Goal: Task Accomplishment & Management: Use online tool/utility

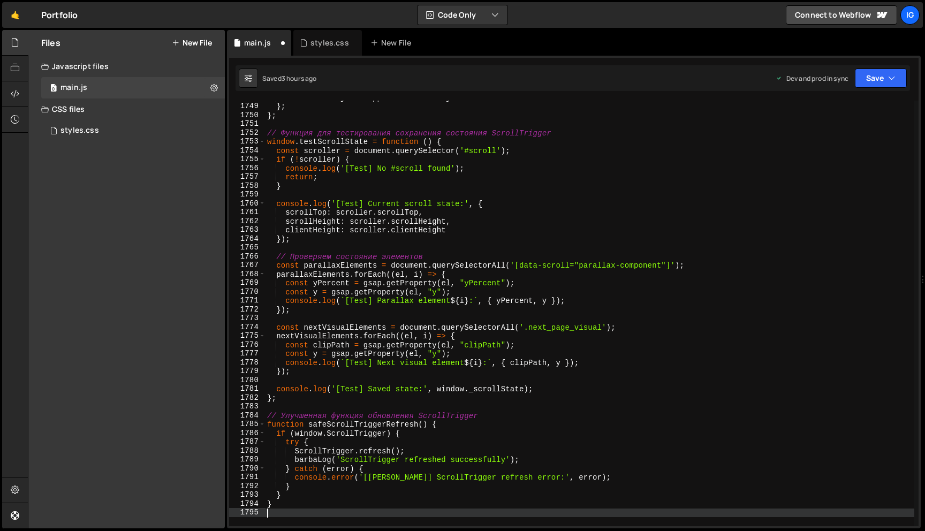
scroll to position [15441, 0]
click at [875, 84] on button "Save" at bounding box center [881, 78] width 52 height 19
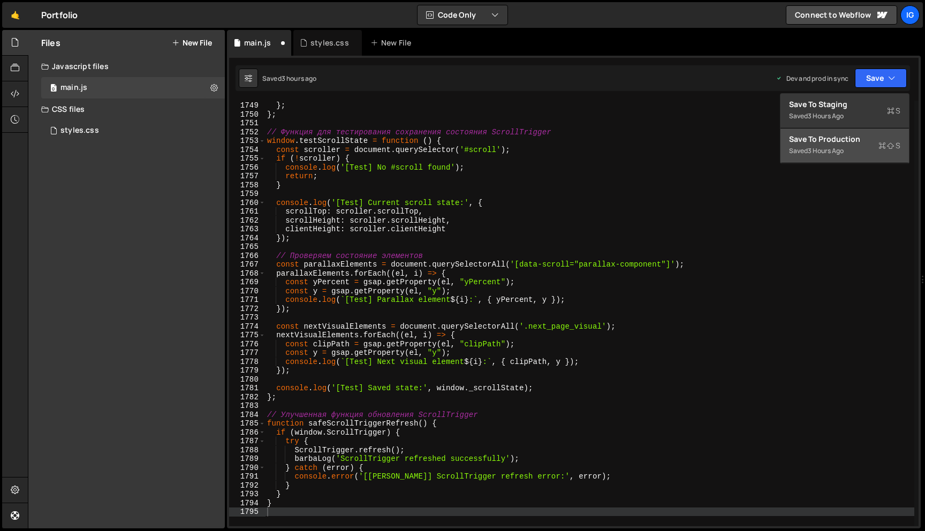
click at [842, 138] on div "Save to Production S" at bounding box center [844, 139] width 111 height 11
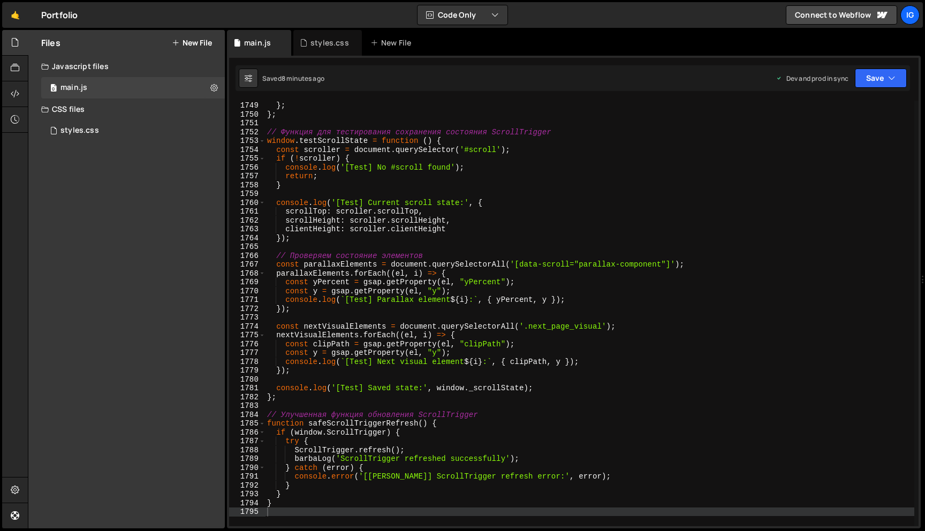
click at [416, 135] on div "visibleInProjectWrapper : visibleProjectLinks } ; } ; // Функция для тестирован…" at bounding box center [589, 313] width 649 height 443
type textarea "}"
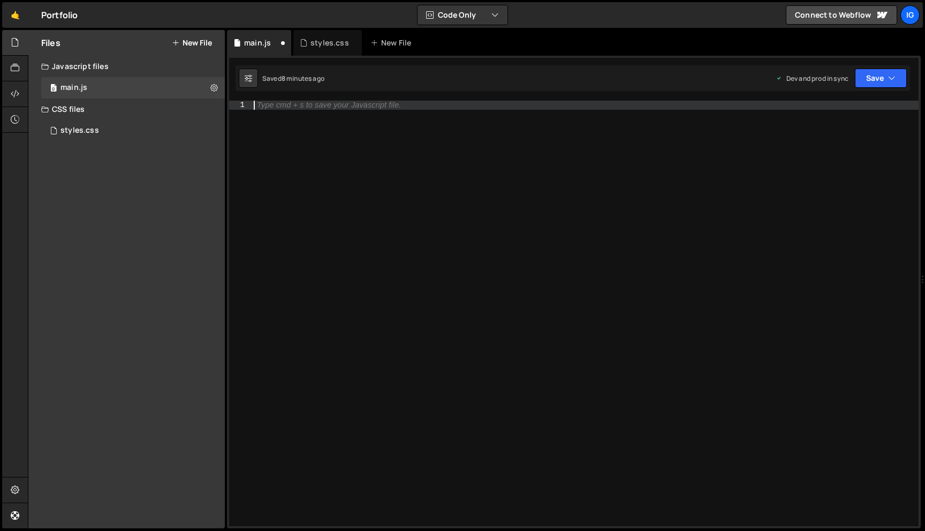
scroll to position [15431, 0]
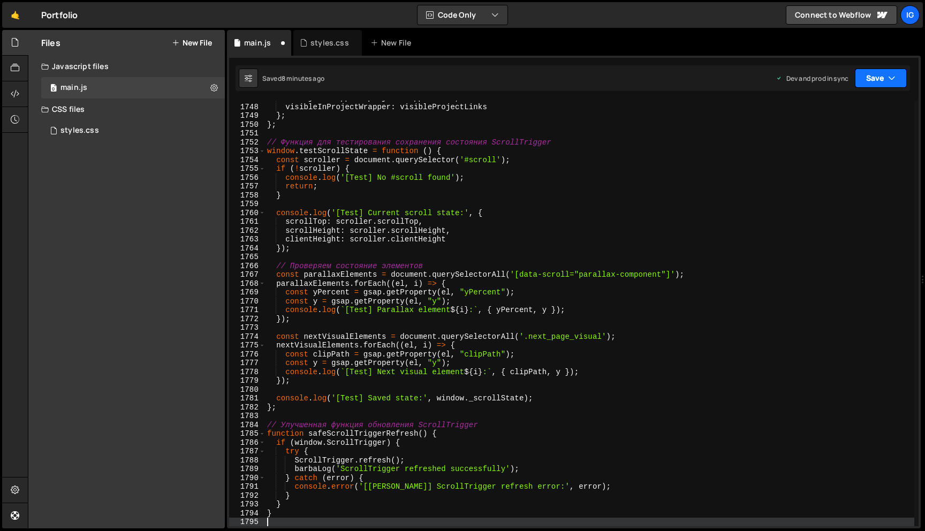
click at [879, 69] on button "Save" at bounding box center [881, 78] width 52 height 19
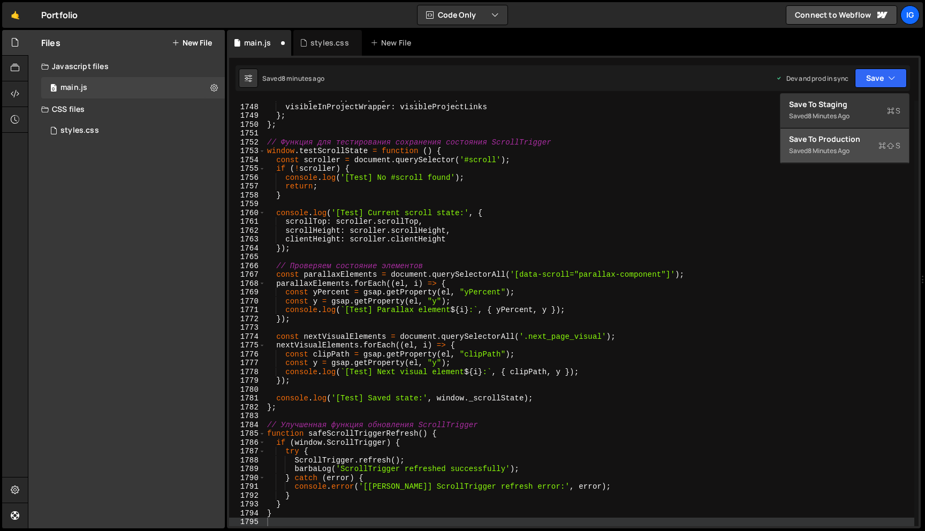
click at [830, 148] on div "8 minutes ago" at bounding box center [829, 150] width 42 height 9
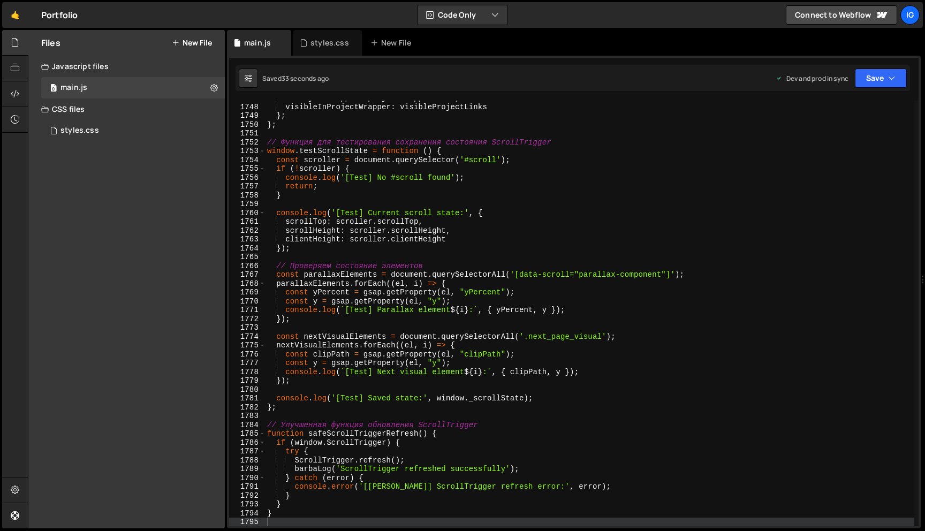
click at [429, 160] on div "inProjectWrapper : projectWrapperLinks , visibleInProjectWrapper : visibleProje…" at bounding box center [589, 315] width 649 height 443
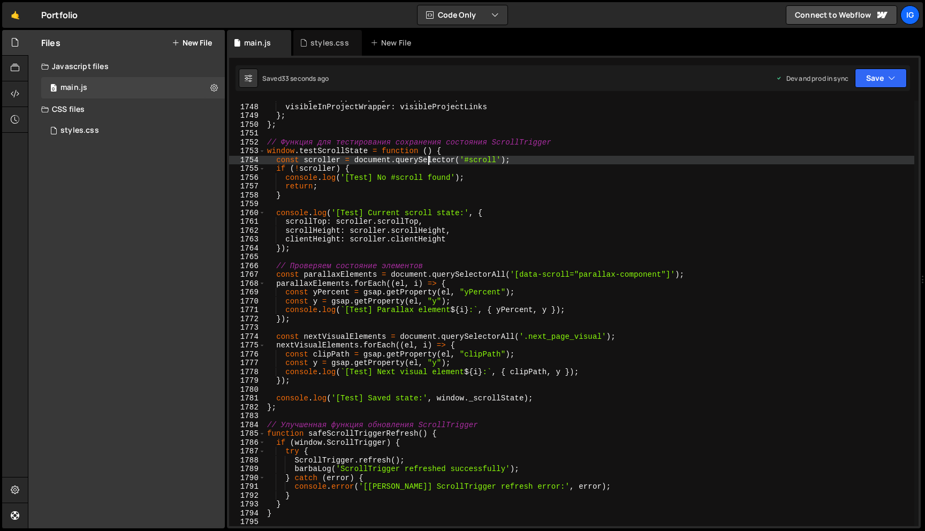
type textarea "}"
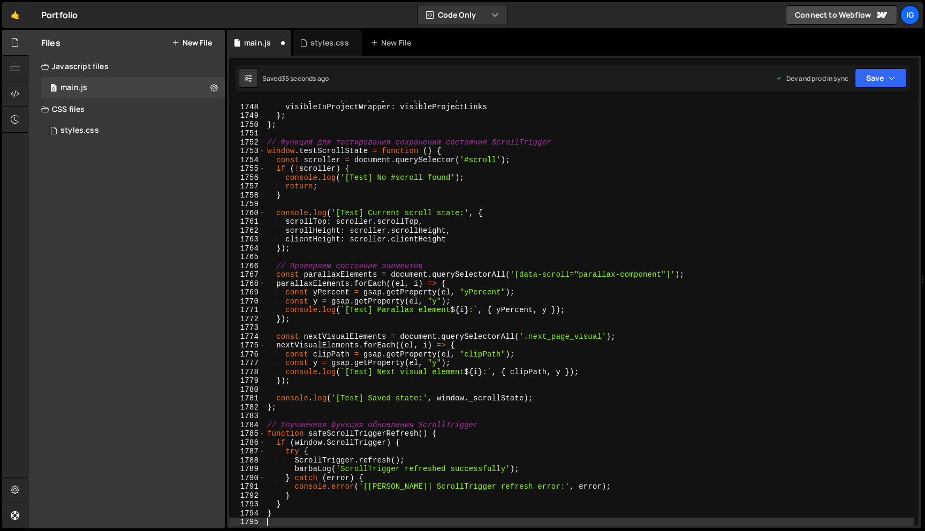
scroll to position [15444, 0]
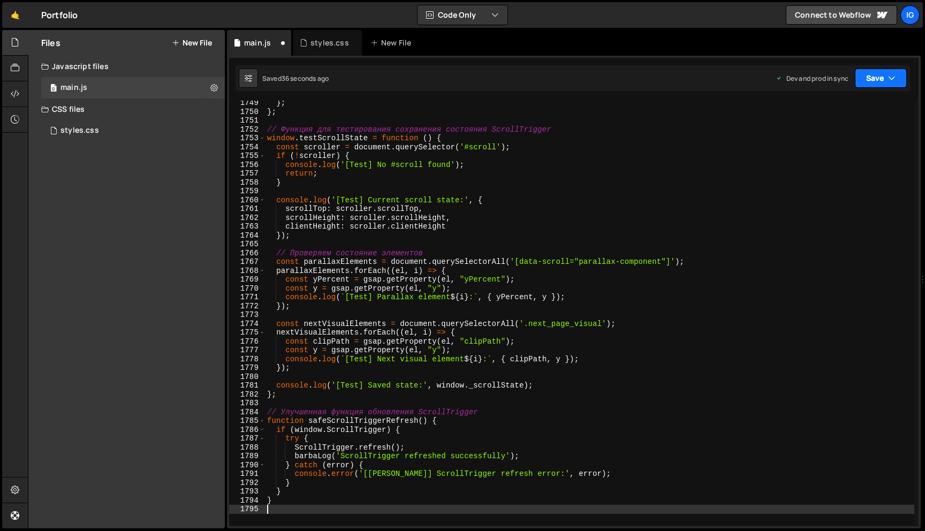
click at [869, 87] on button "Save" at bounding box center [881, 78] width 52 height 19
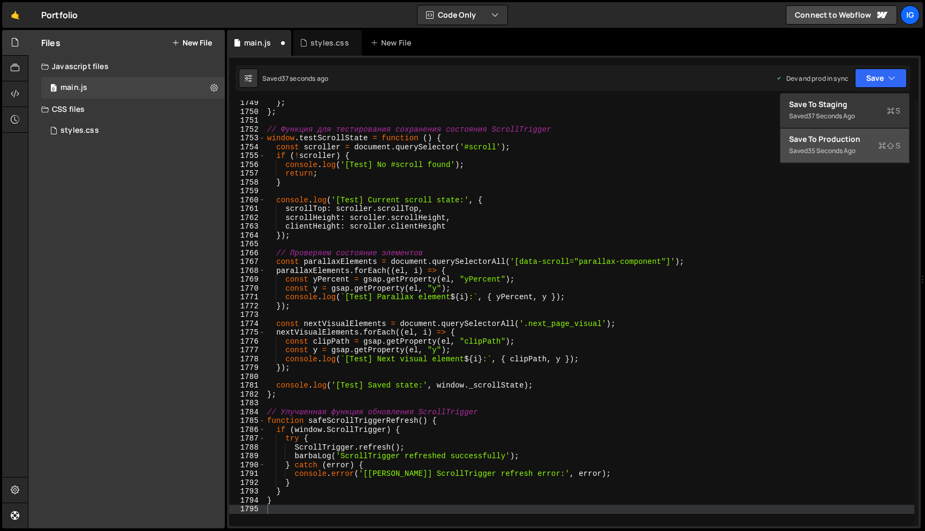
click at [837, 154] on div "35 seconds ago" at bounding box center [832, 150] width 48 height 9
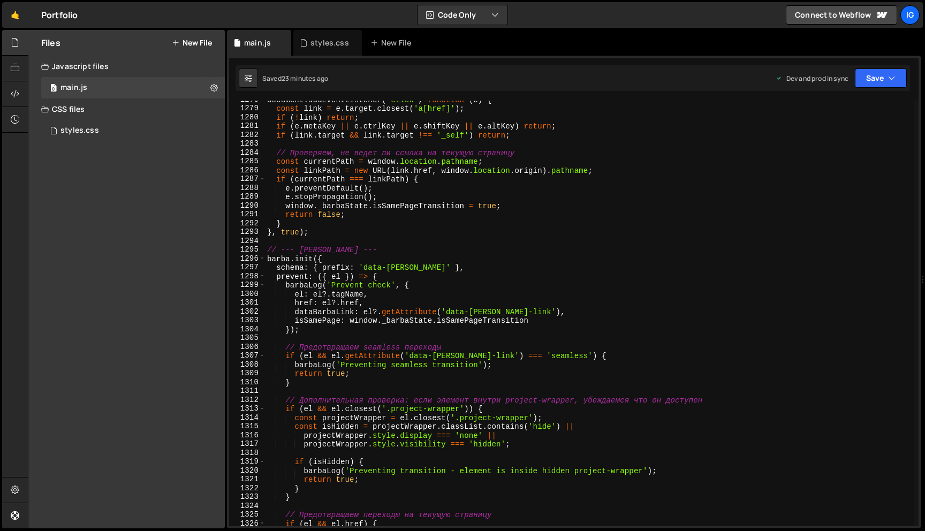
scroll to position [11162, 0]
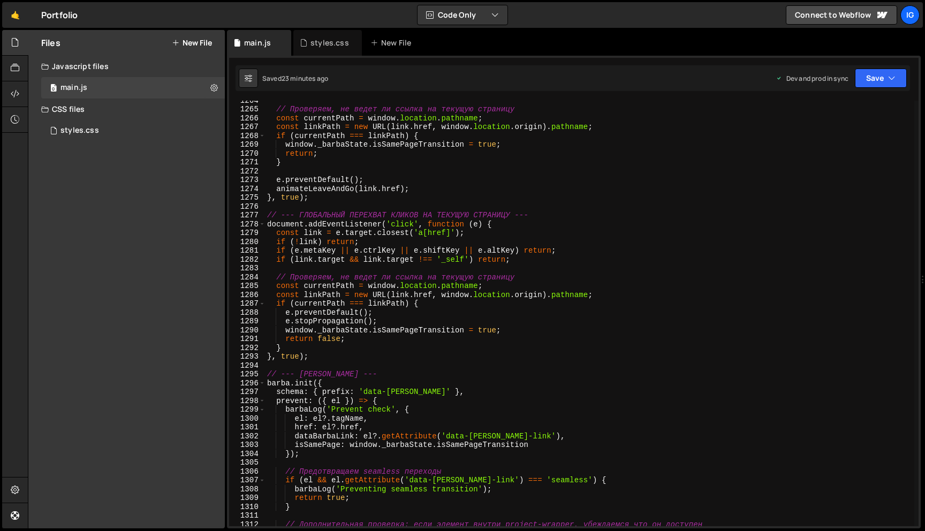
click at [708, 264] on div "// Проверяем, не ведет ли ссылка на текущую страницу const currentPath = window…" at bounding box center [589, 317] width 649 height 443
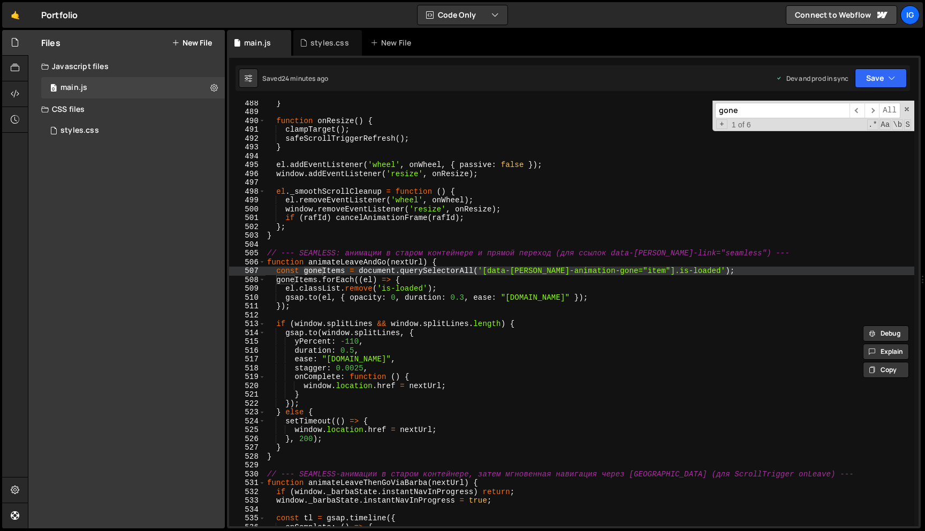
scroll to position [4305, 0]
type input "gone"
click at [514, 354] on div "} function onResize ( ) { clampTarget ( ) ; safeScrollTriggerRefresh ( ) ; } el…" at bounding box center [589, 319] width 649 height 443
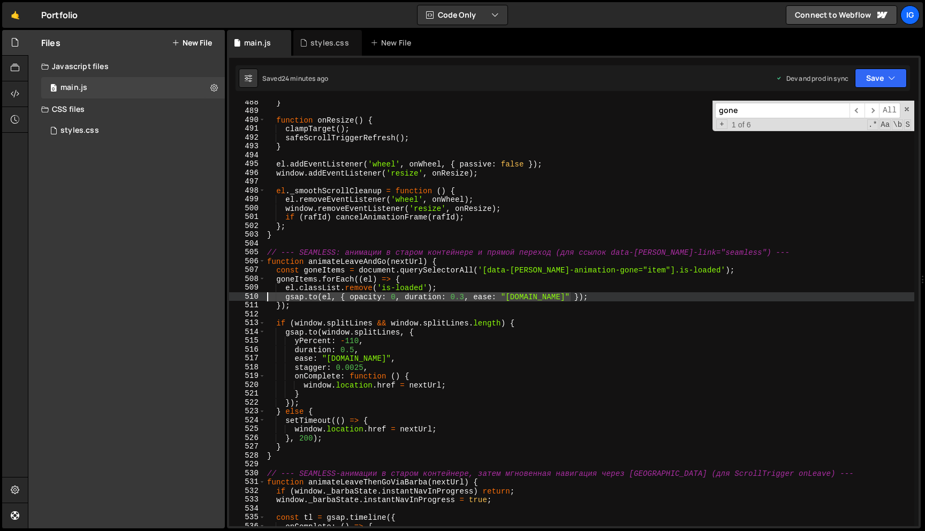
drag, startPoint x: 571, startPoint y: 298, endPoint x: 258, endPoint y: 298, distance: 313.2
click at [258, 298] on div "ease: "[DOMAIN_NAME]", 488 489 490 491 492 493 494 495 496 497 498 499 500 501 …" at bounding box center [574, 314] width 690 height 426
type textarea "[DOMAIN_NAME](el, { opacity: 0, duration: 0.3, ease: "[DOMAIN_NAME]" });"
type textarea "el.classList.remove('is-loaded');"
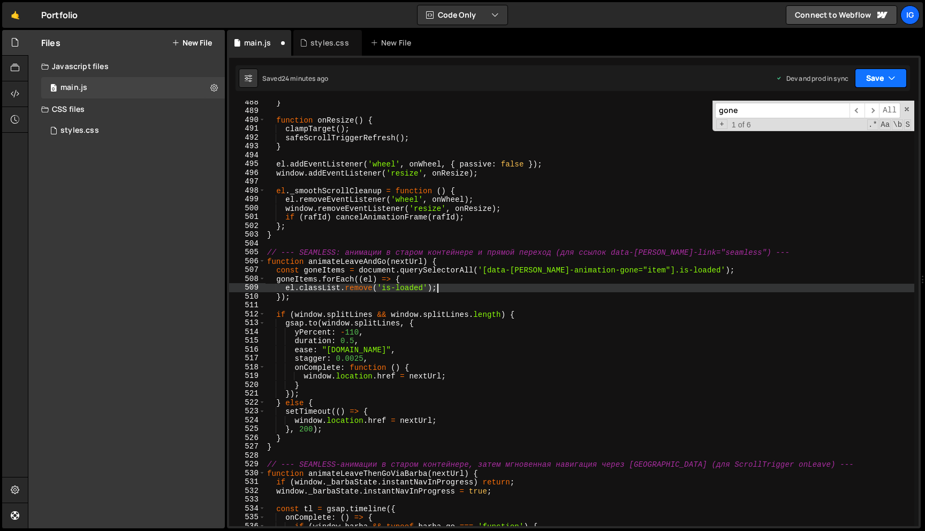
click at [894, 79] on icon "button" at bounding box center [891, 78] width 7 height 11
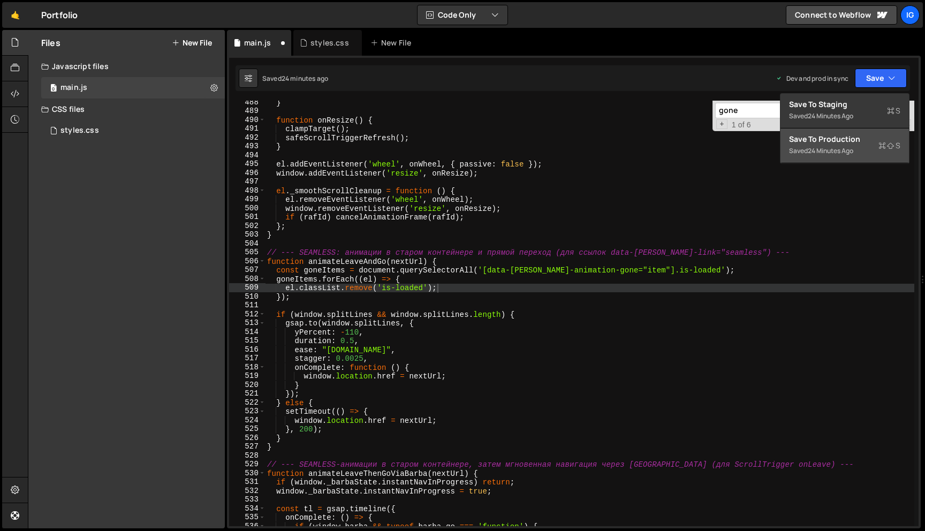
click at [857, 141] on div "Save to Production S" at bounding box center [844, 139] width 111 height 11
